Goal: Task Accomplishment & Management: Manage account settings

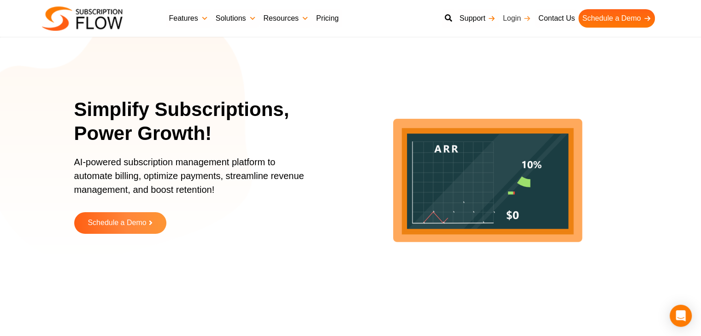
click at [515, 17] on link "Login" at bounding box center [516, 18] width 35 height 18
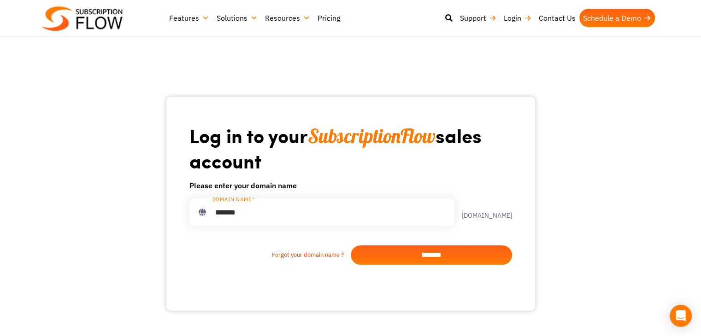
type input "*******"
click at [368, 261] on input "*******" at bounding box center [431, 255] width 161 height 19
